Goal: Task Accomplishment & Management: Manage account settings

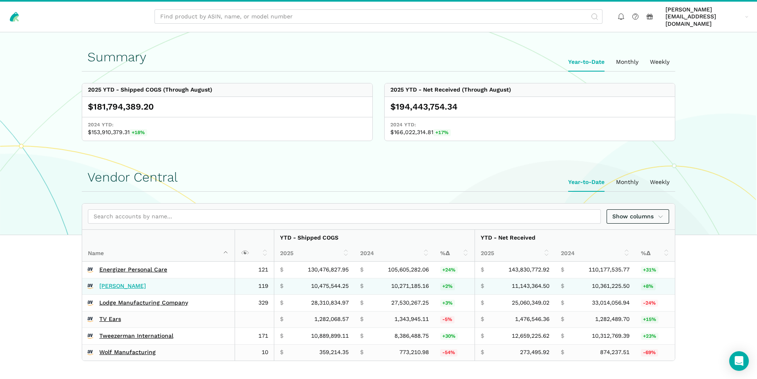
click at [117, 282] on link "[PERSON_NAME]" at bounding box center [122, 285] width 47 height 7
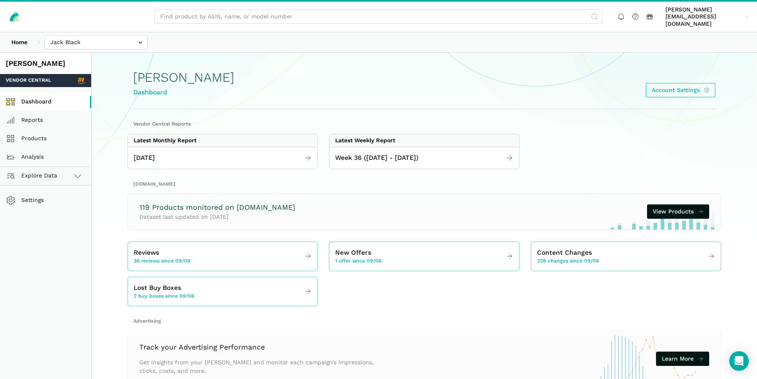
click at [45, 97] on link "Dashboard" at bounding box center [45, 102] width 91 height 18
click at [379, 248] on div "New Offers 1 offer since 09/06" at bounding box center [358, 256] width 46 height 17
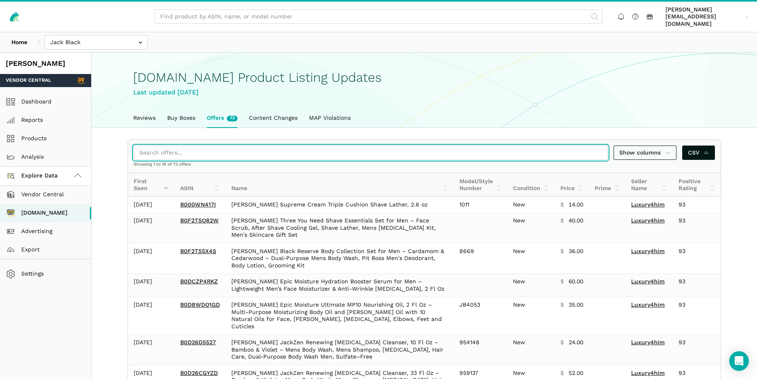
click at [191, 146] on input "search" at bounding box center [371, 153] width 474 height 14
paste input "B002TSOJGC"
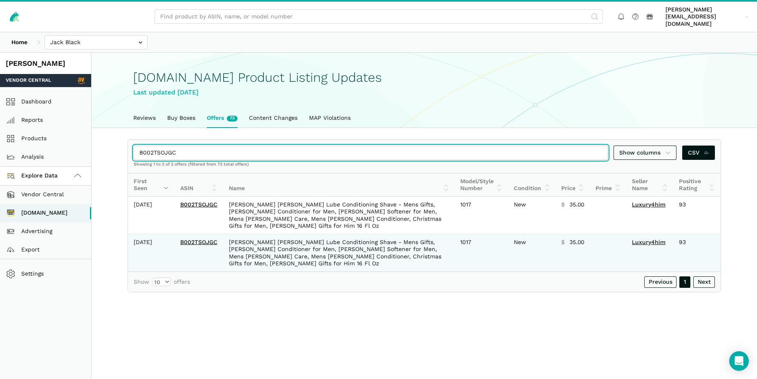
type input "B002TSOJGC"
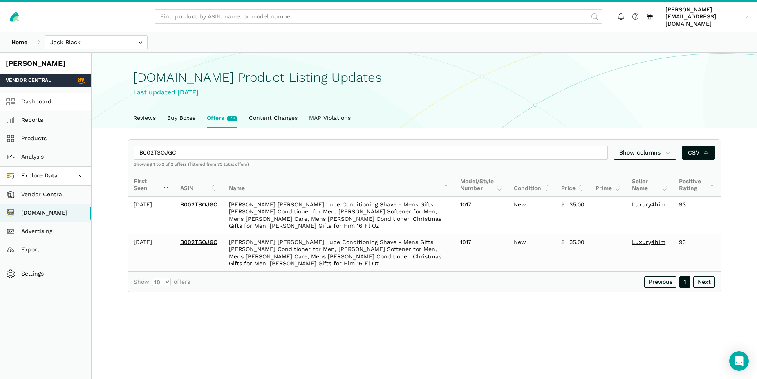
click at [36, 93] on link "Dashboard" at bounding box center [45, 102] width 91 height 18
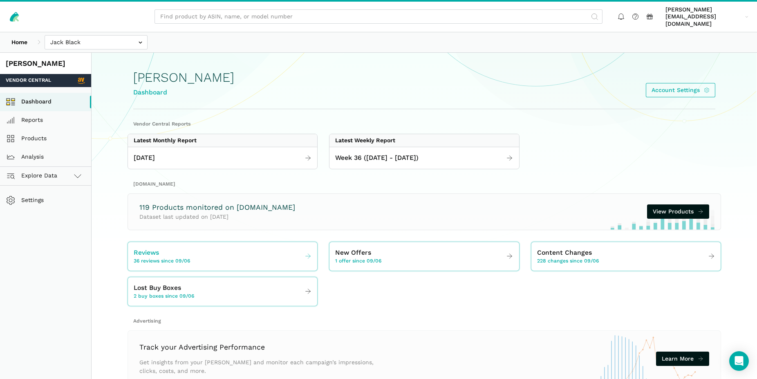
click at [173, 258] on span "36 reviews since 09/06" at bounding box center [162, 261] width 56 height 7
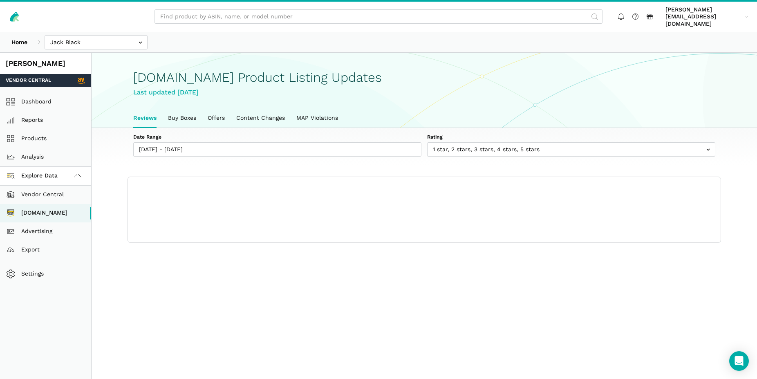
scroll to position [3, 0]
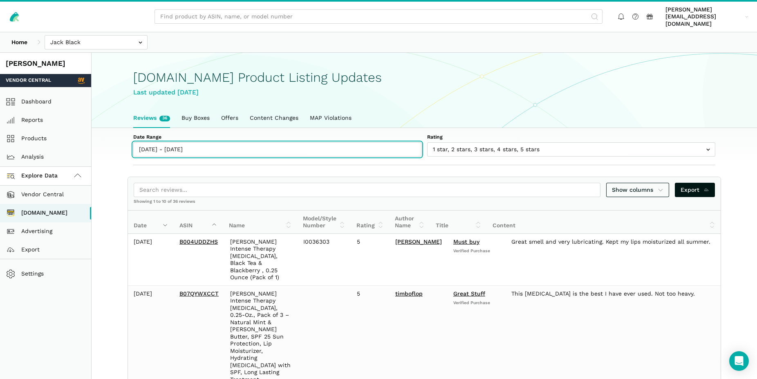
type input "[DATE]"
click at [229, 145] on input "[DATE] - [DATE]" at bounding box center [277, 149] width 288 height 14
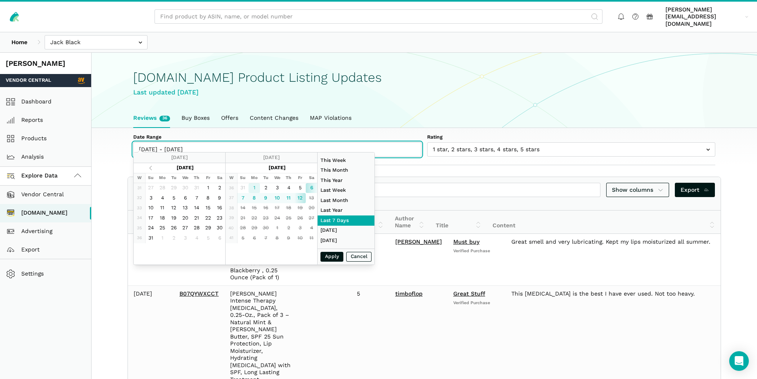
type input "09/01/2025"
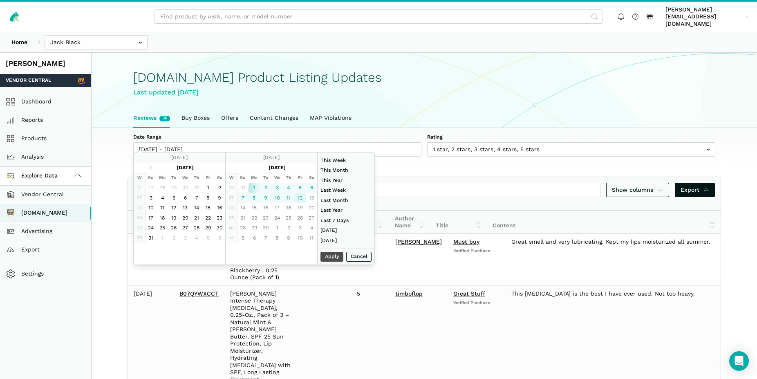
type input "09/12/2025"
type input "07/01/2025"
type input "07/31/2025"
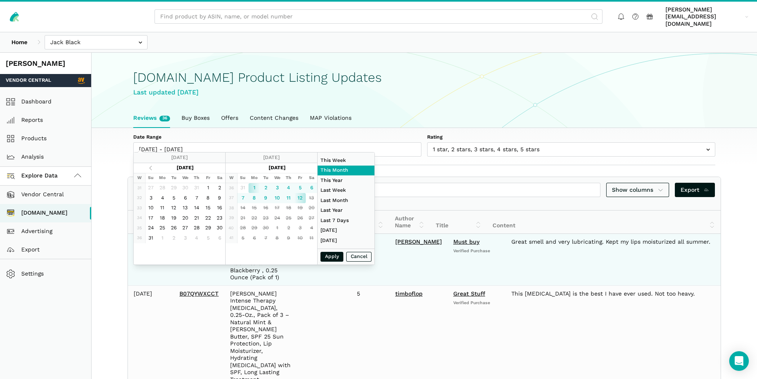
type input "09/01/2025"
type input "09/12/2025"
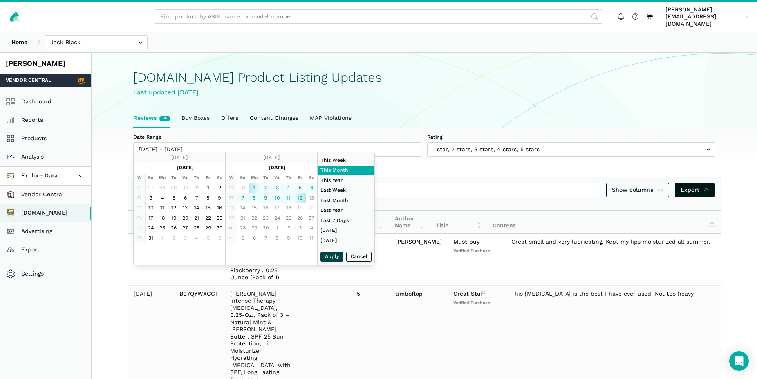
click at [334, 255] on button "Apply" at bounding box center [332, 257] width 23 height 10
type input "09/01/2025 - 09/12/2025"
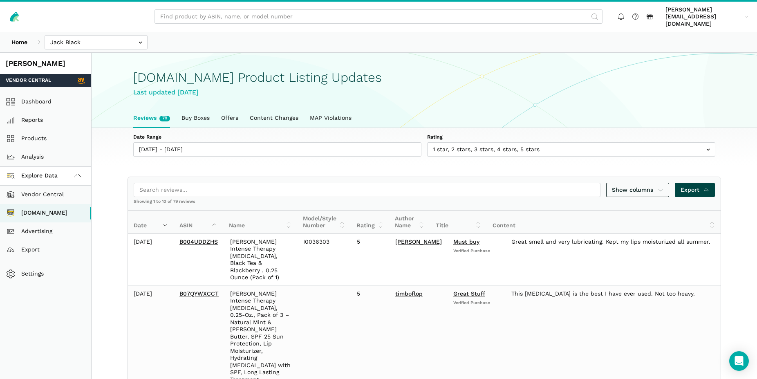
click at [692, 183] on link "Export" at bounding box center [695, 190] width 40 height 14
click at [140, 36] on input "text" at bounding box center [96, 42] width 103 height 14
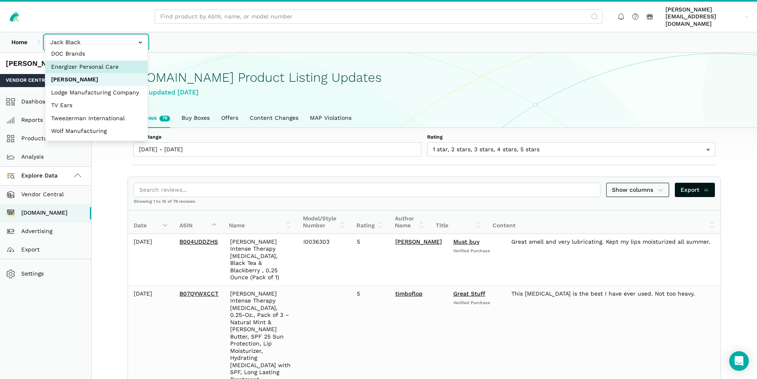
select select "n5LNPKW2f26eq5BfK6gY1SF3"
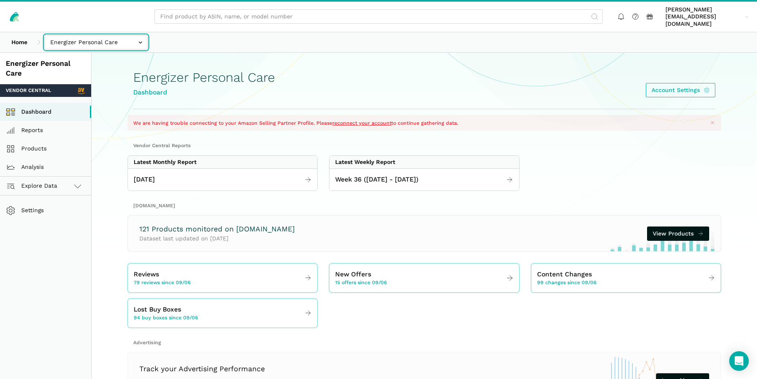
click at [87, 38] on input "text" at bounding box center [96, 42] width 103 height 14
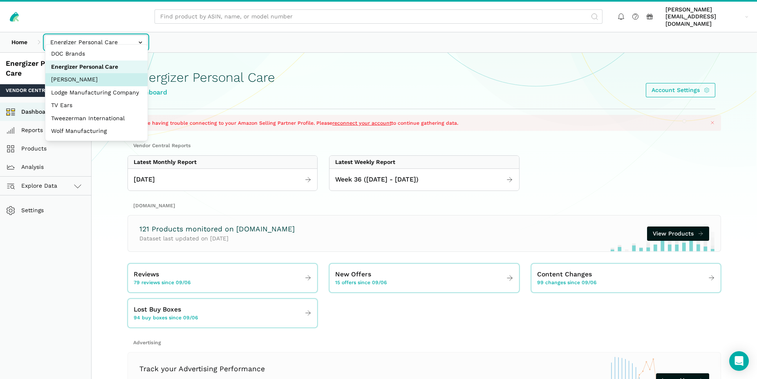
select select "R2bjfwxeu2xf67uphnErMmAw"
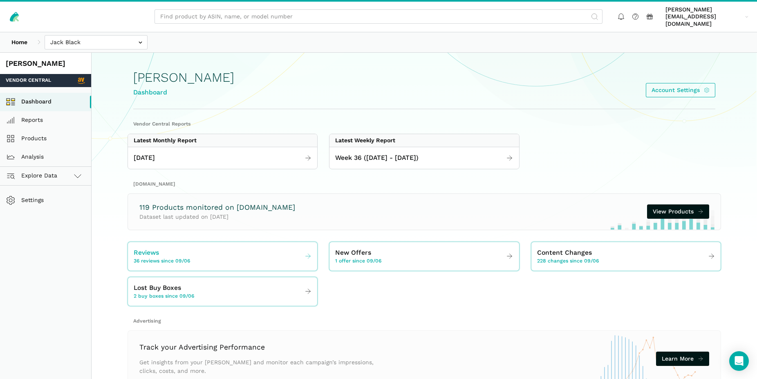
click at [164, 248] on div "Reviews 36 reviews since 09/06" at bounding box center [162, 256] width 56 height 17
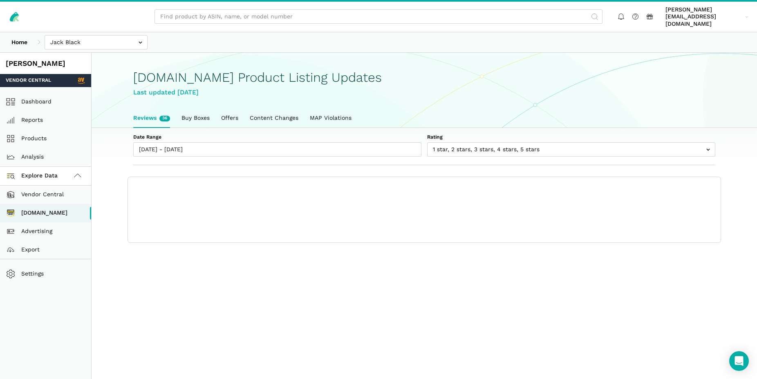
scroll to position [3, 0]
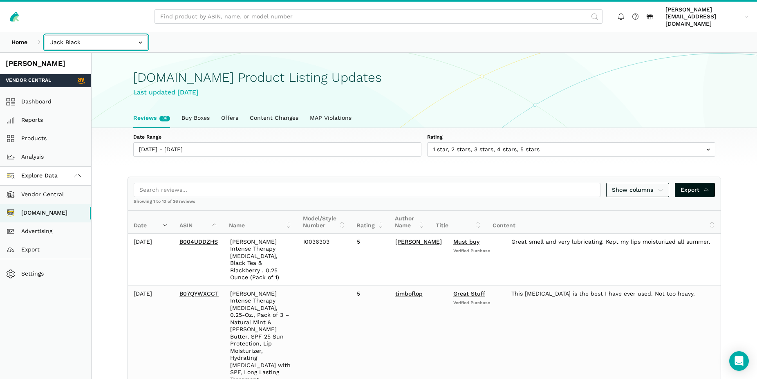
click at [72, 35] on input "text" at bounding box center [96, 42] width 103 height 14
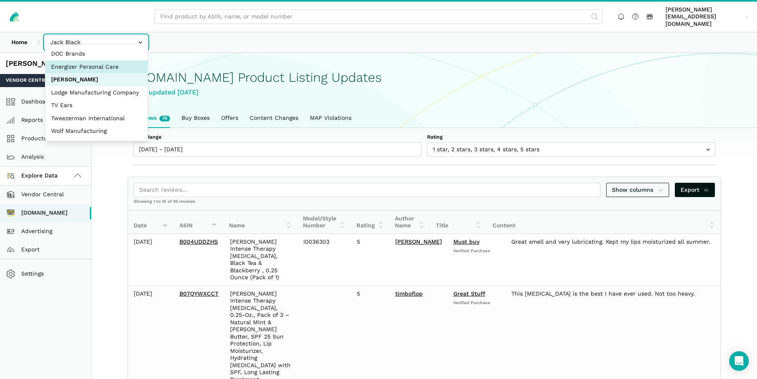
select select "n5LNPKW2f26eq5BfK6gY1SF3"
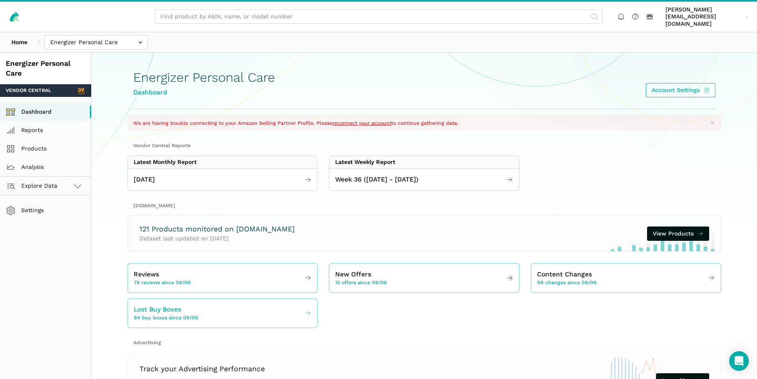
click at [224, 306] on link "Lost Buy Boxes 94 buy boxes since 09/06" at bounding box center [222, 313] width 189 height 23
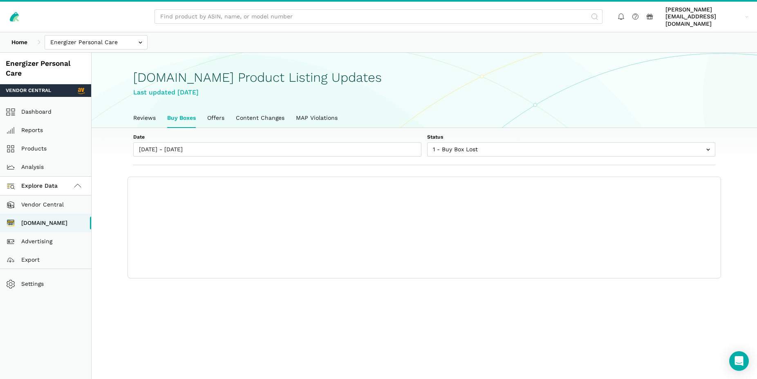
scroll to position [3, 0]
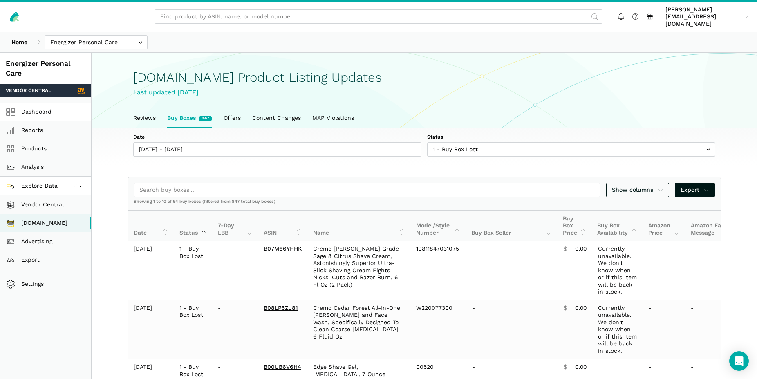
click at [42, 105] on link "Dashboard" at bounding box center [45, 112] width 91 height 18
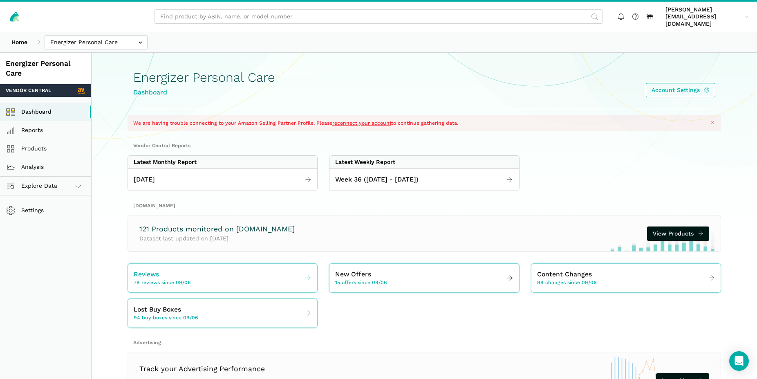
click at [168, 279] on span "79 reviews since 09/06" at bounding box center [162, 282] width 57 height 7
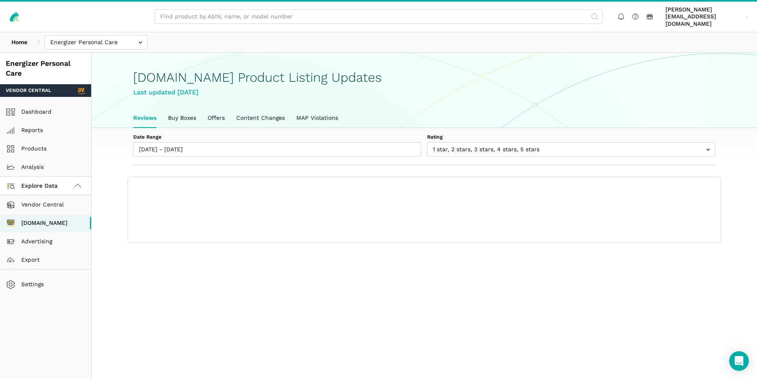
scroll to position [3, 0]
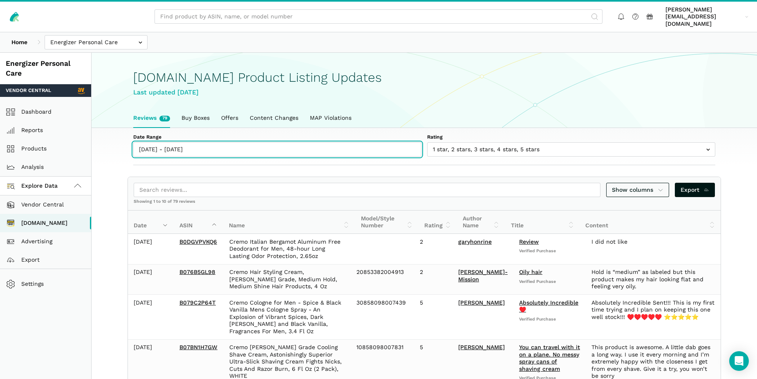
type input "[DATE]"
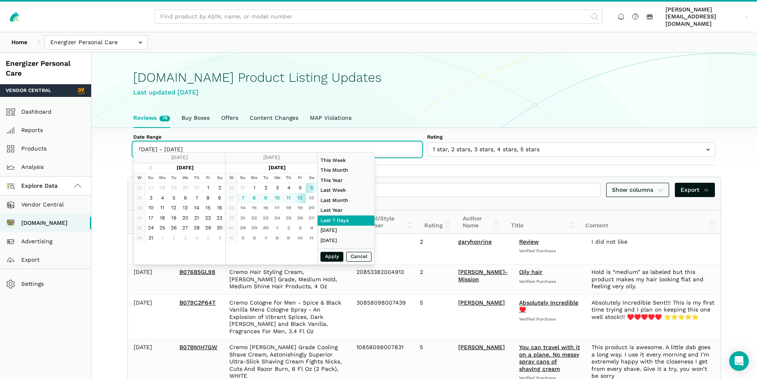
click at [210, 142] on input "[DATE] - [DATE]" at bounding box center [277, 149] width 288 height 14
type input "[DATE]"
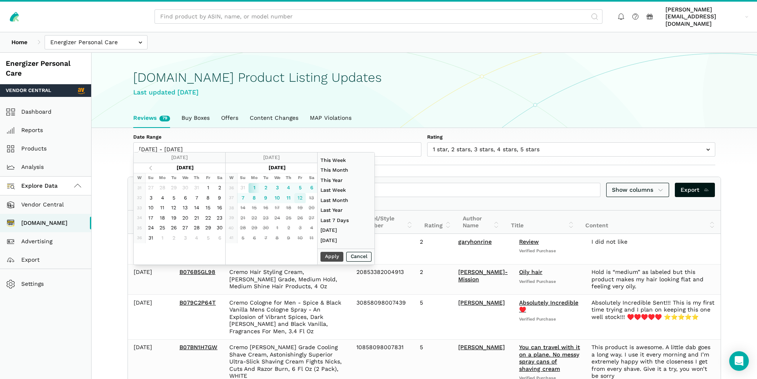
type input "[DATE]"
click at [333, 257] on button "Apply" at bounding box center [332, 257] width 23 height 10
type input "[DATE] - [DATE]"
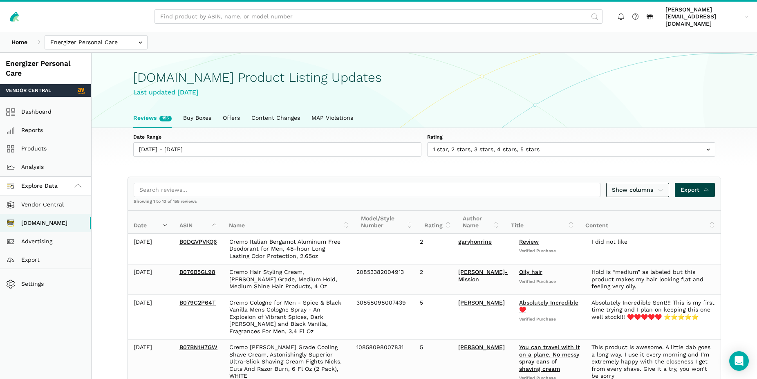
click at [695, 186] on span "Export" at bounding box center [695, 190] width 29 height 9
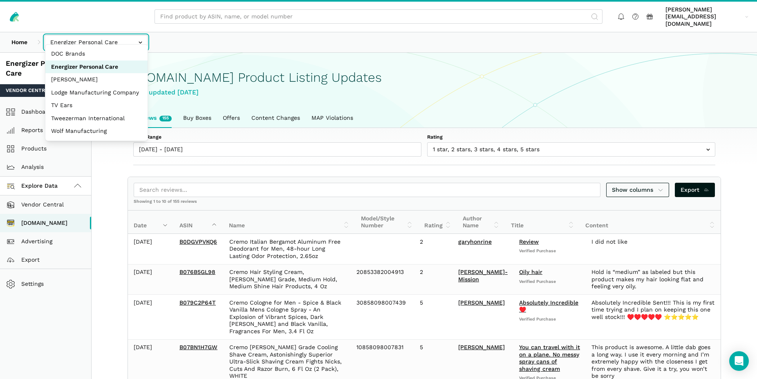
click at [71, 38] on input "text" at bounding box center [96, 42] width 103 height 14
select select "SviVbJKxdJS2VyznKXFCoeqm"
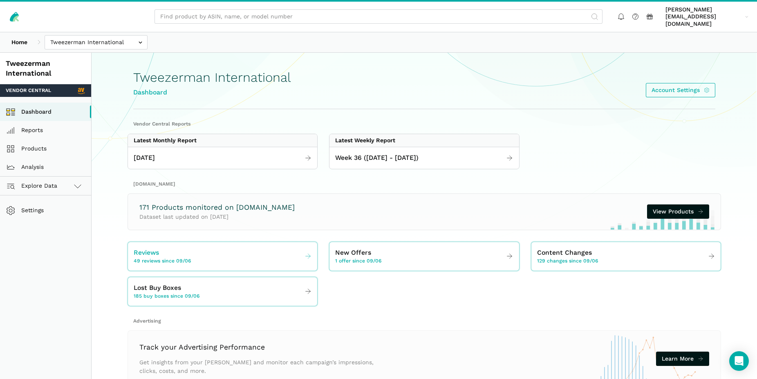
click at [161, 258] on span "49 reviews since 09/06" at bounding box center [162, 261] width 57 height 7
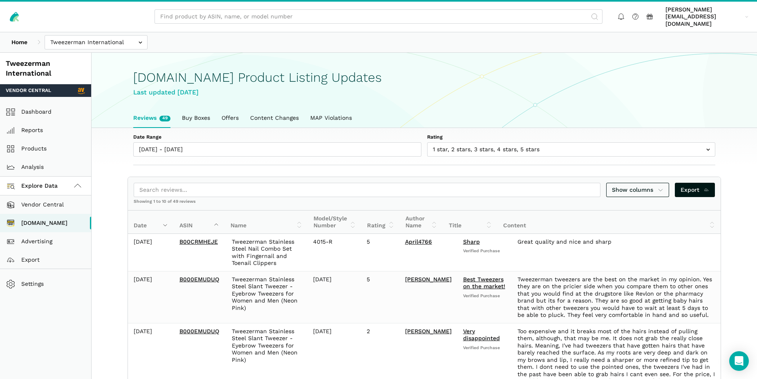
scroll to position [3, 0]
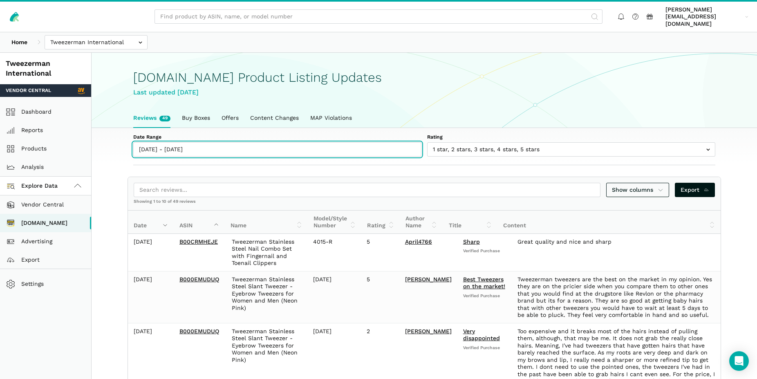
type input "[DATE]"
click at [230, 142] on input "[DATE] - [DATE]" at bounding box center [277, 149] width 288 height 14
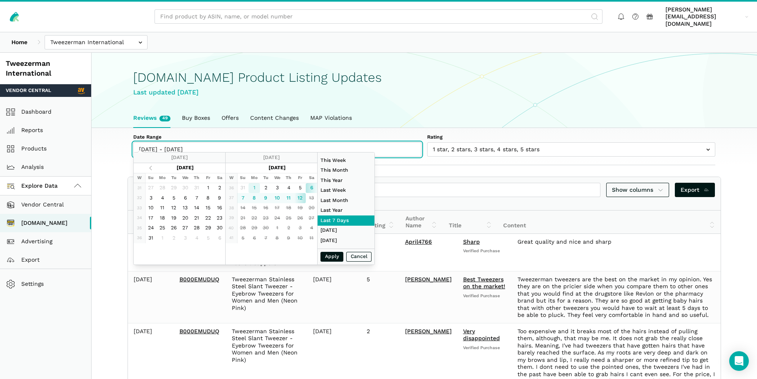
type input "[DATE]"
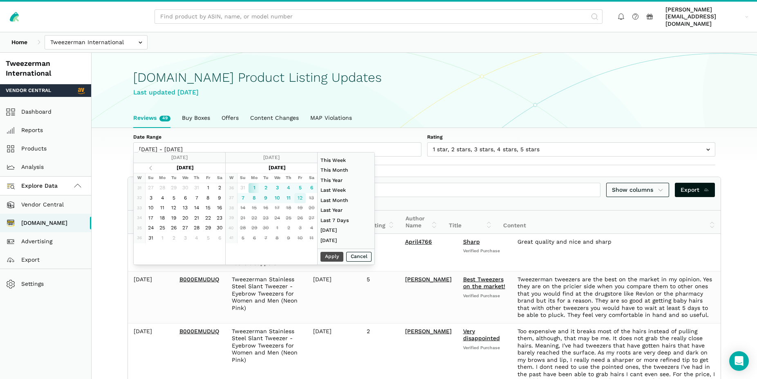
type input "[DATE]"
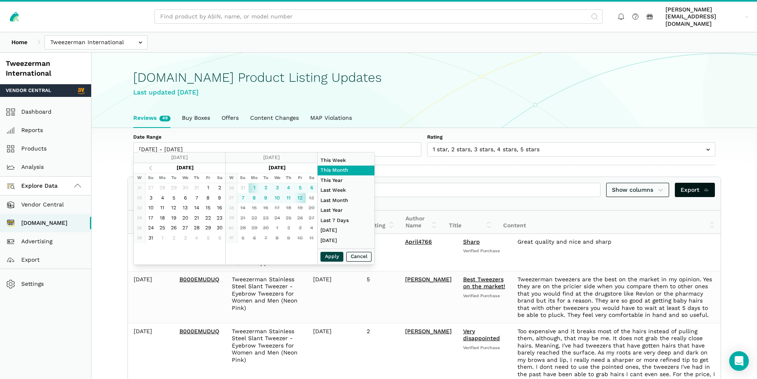
click at [333, 258] on button "Apply" at bounding box center [332, 257] width 23 height 10
type input "[DATE] - [DATE]"
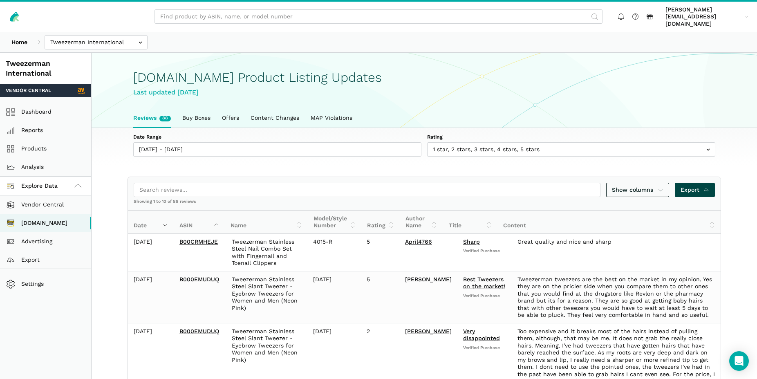
click at [691, 186] on span "Export" at bounding box center [695, 190] width 29 height 9
